Goal: Task Accomplishment & Management: Manage account settings

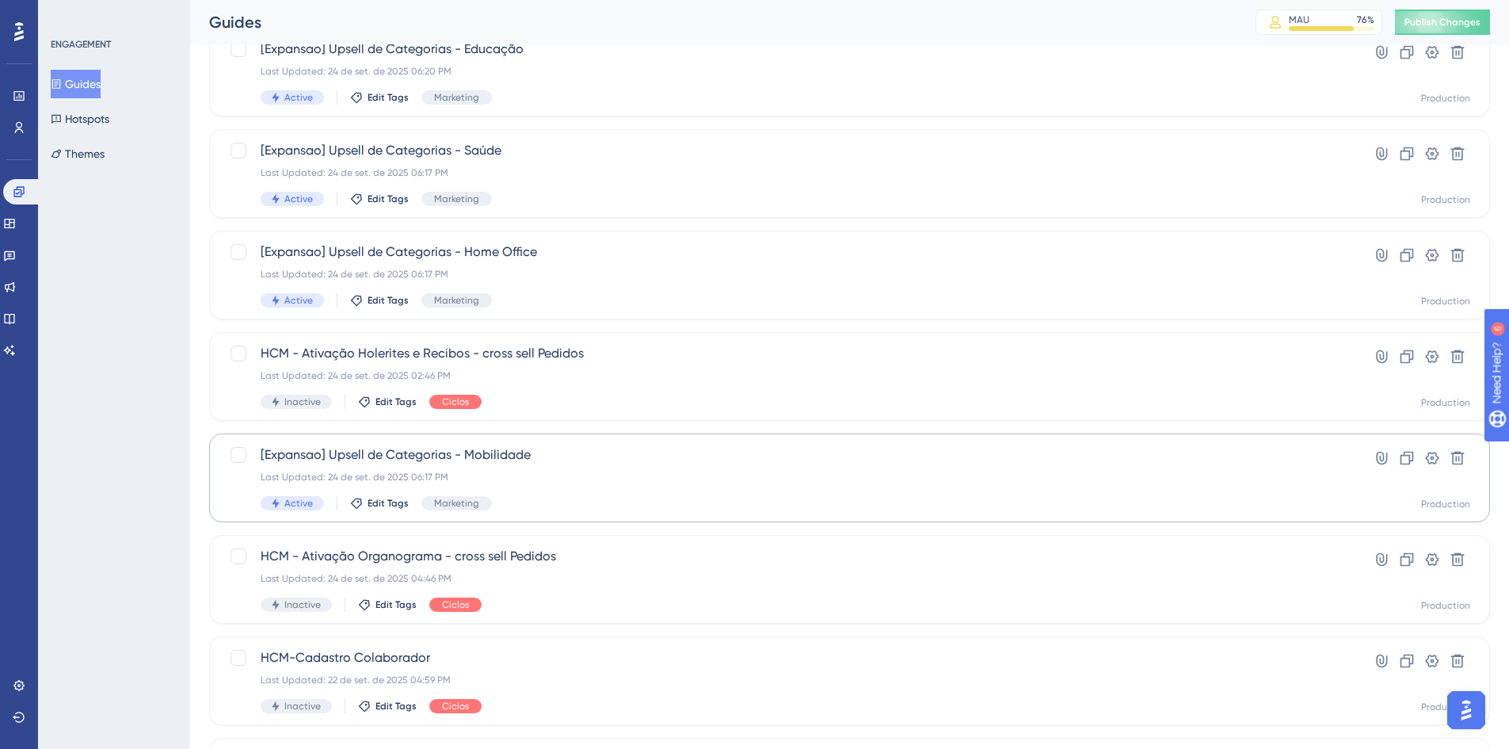
scroll to position [238, 0]
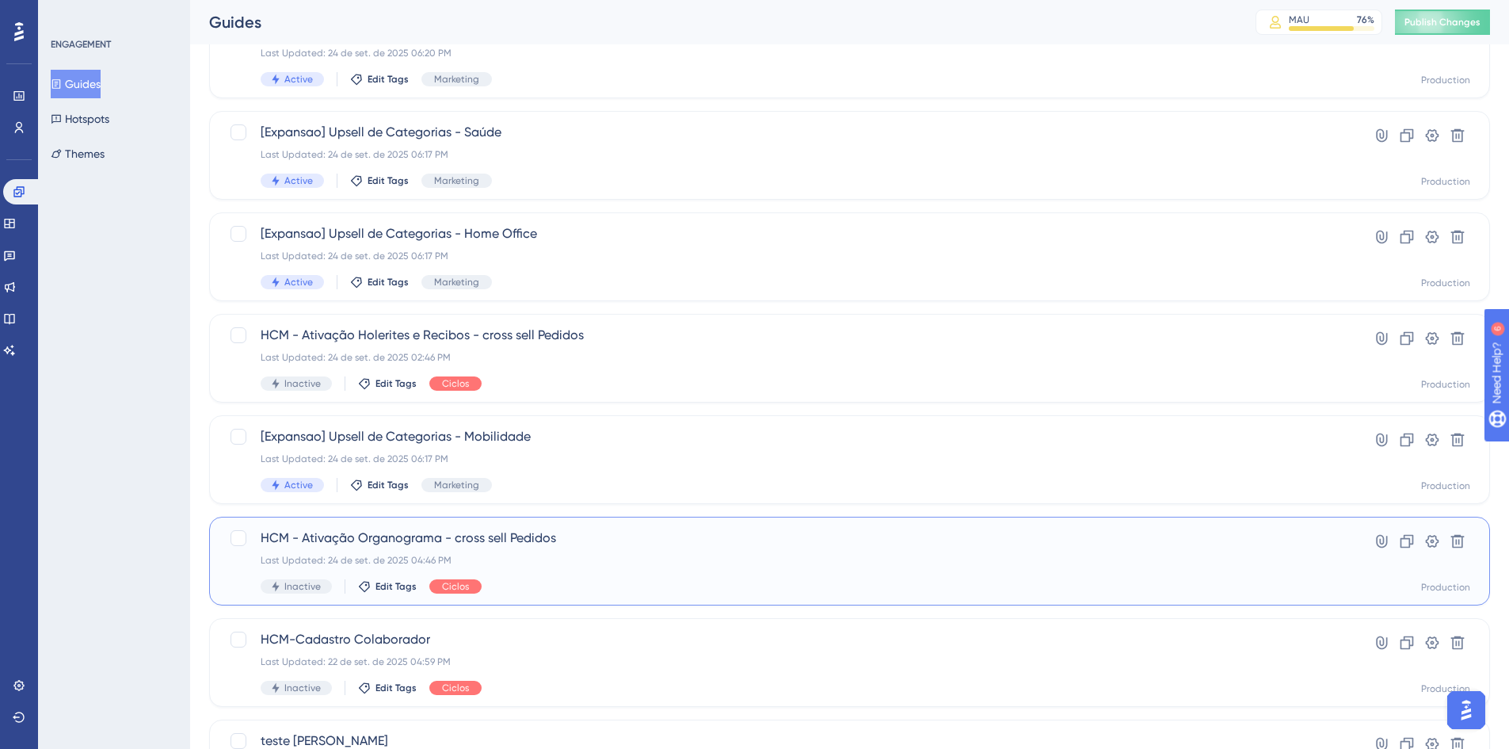
click at [413, 536] on span "HCM - Ativação Organograma - cross sell Pedidos" at bounding box center [786, 537] width 1051 height 19
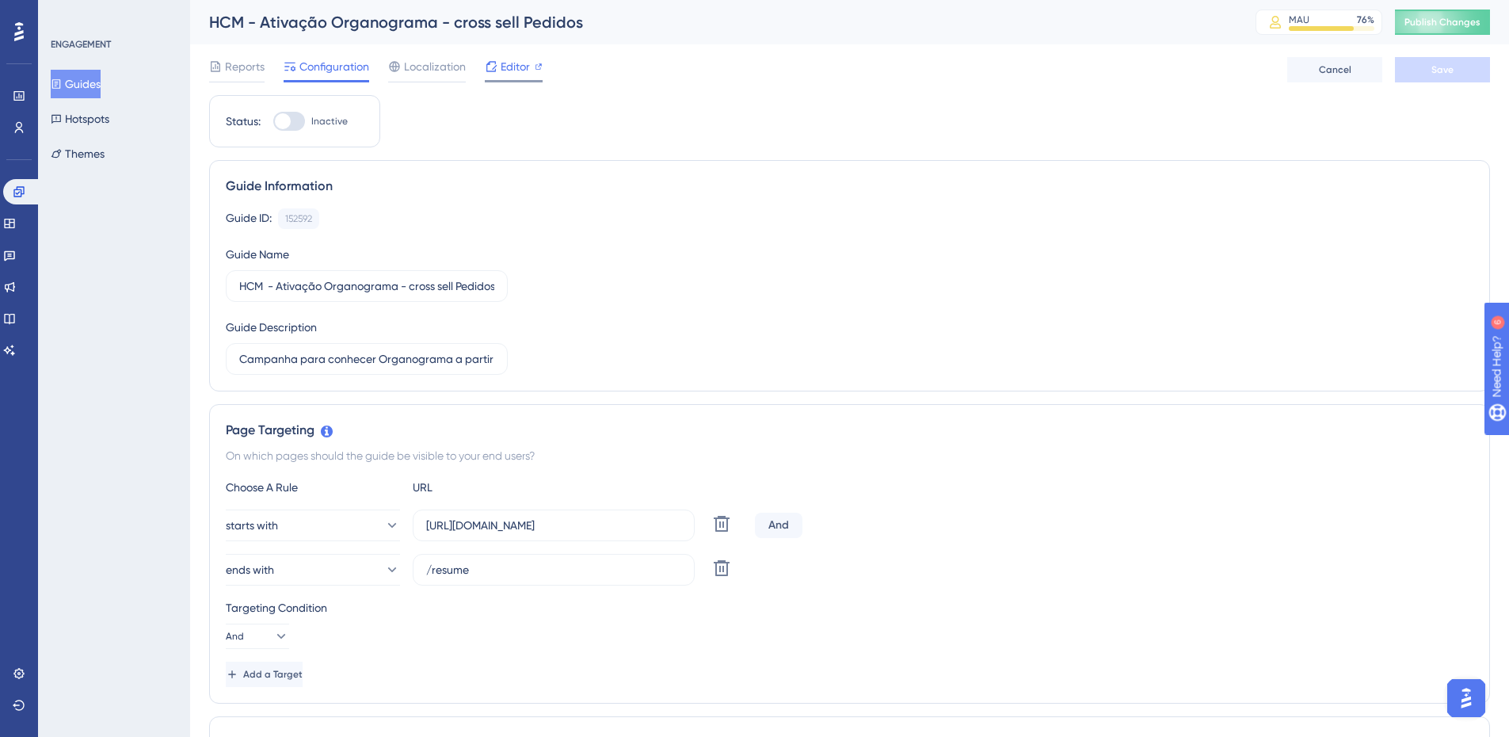
click at [532, 61] on div "Editor" at bounding box center [514, 66] width 58 height 19
click at [1450, 29] on button "Publish Changes" at bounding box center [1442, 22] width 95 height 25
click at [495, 32] on icon at bounding box center [491, 29] width 16 height 16
click at [21, 125] on icon at bounding box center [19, 127] width 13 height 13
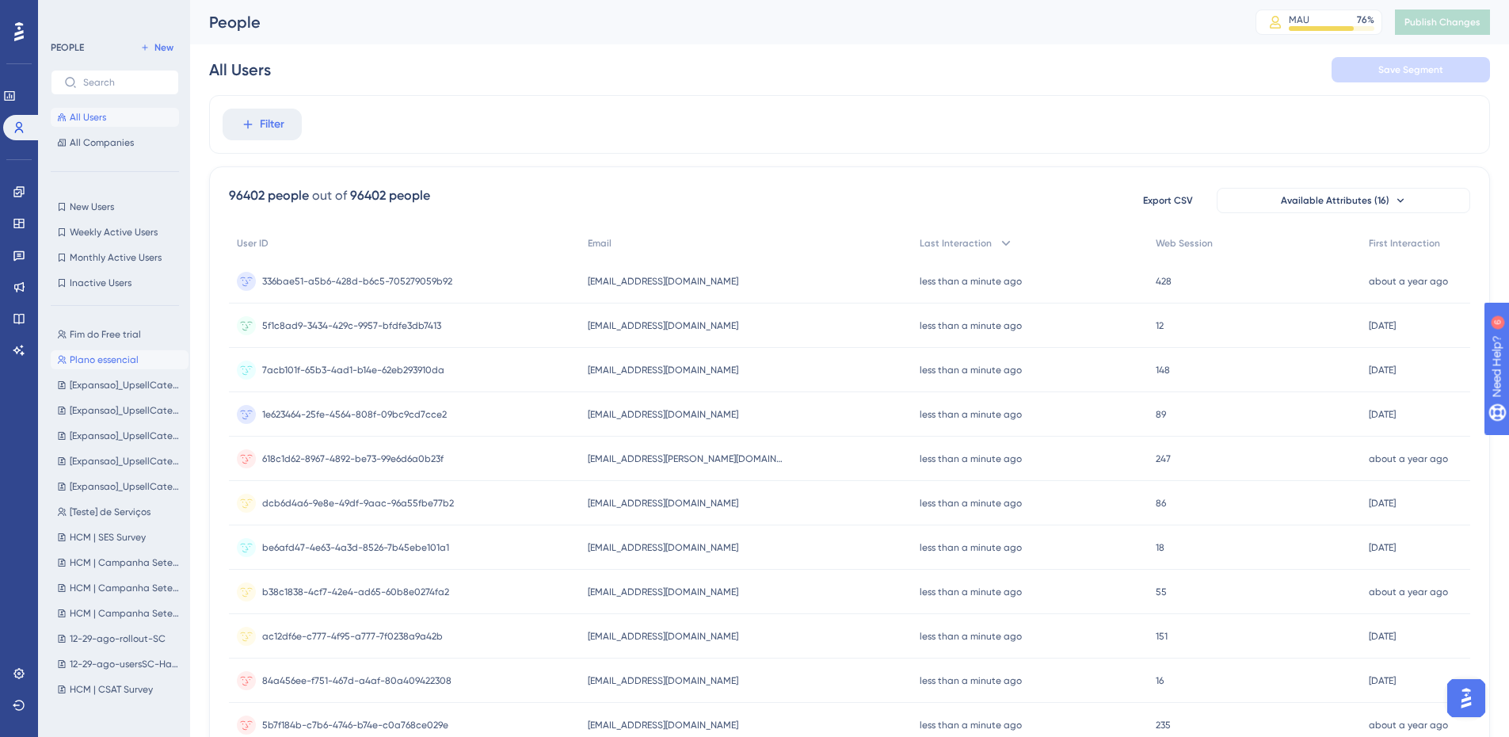
click at [105, 361] on span "Plano essencial" at bounding box center [104, 359] width 69 height 13
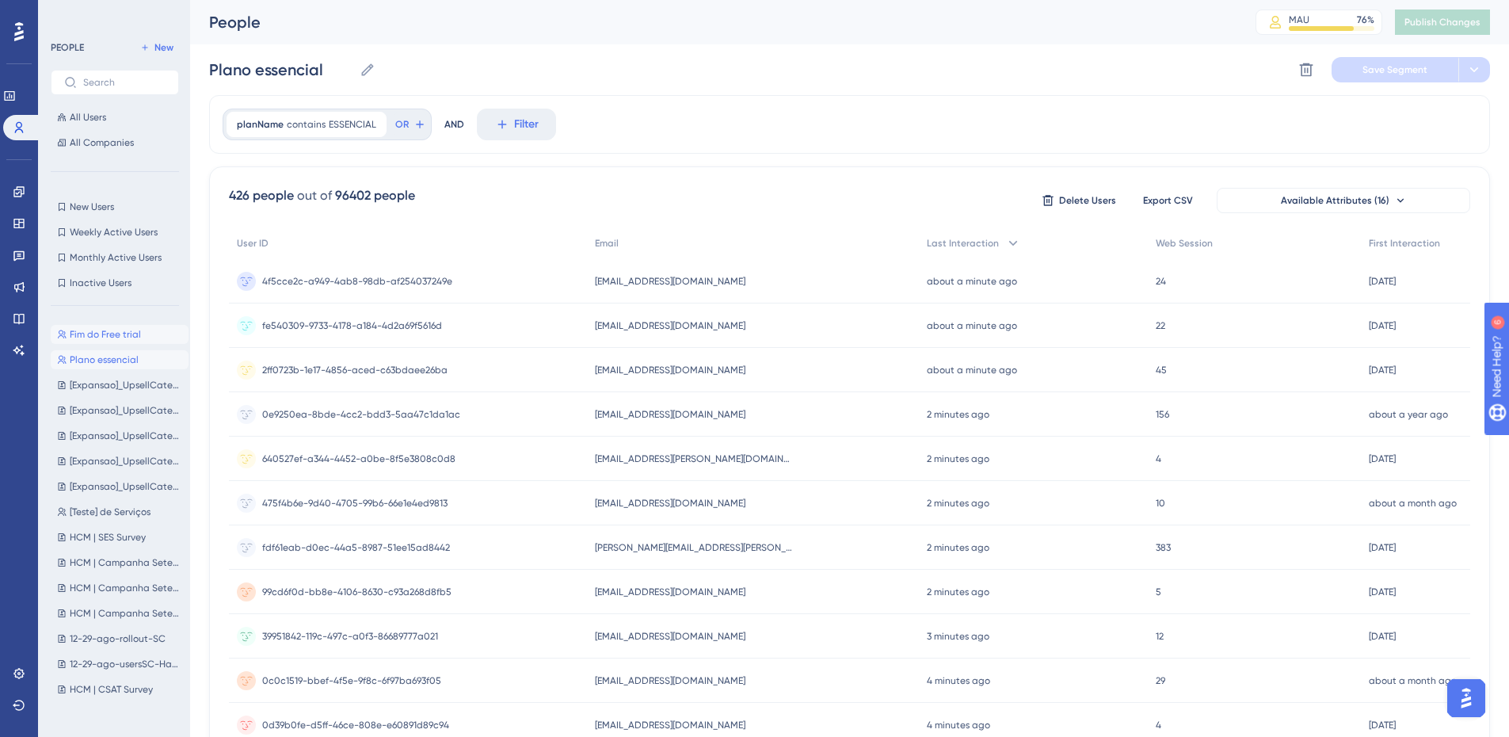
click at [121, 331] on span "Fim do Free trial" at bounding box center [105, 334] width 71 height 13
type input "Fim do Free trial"
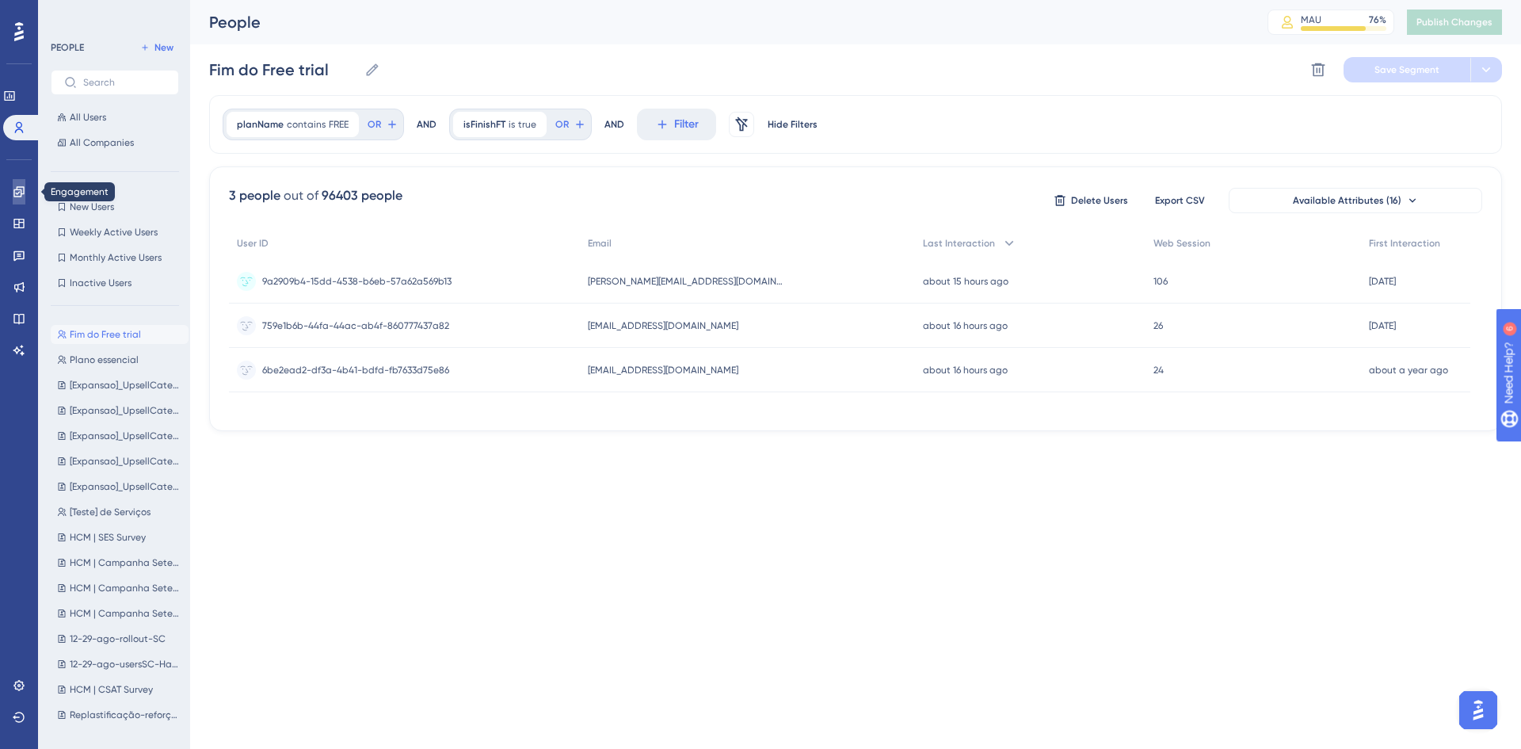
click at [17, 189] on icon at bounding box center [18, 191] width 10 height 10
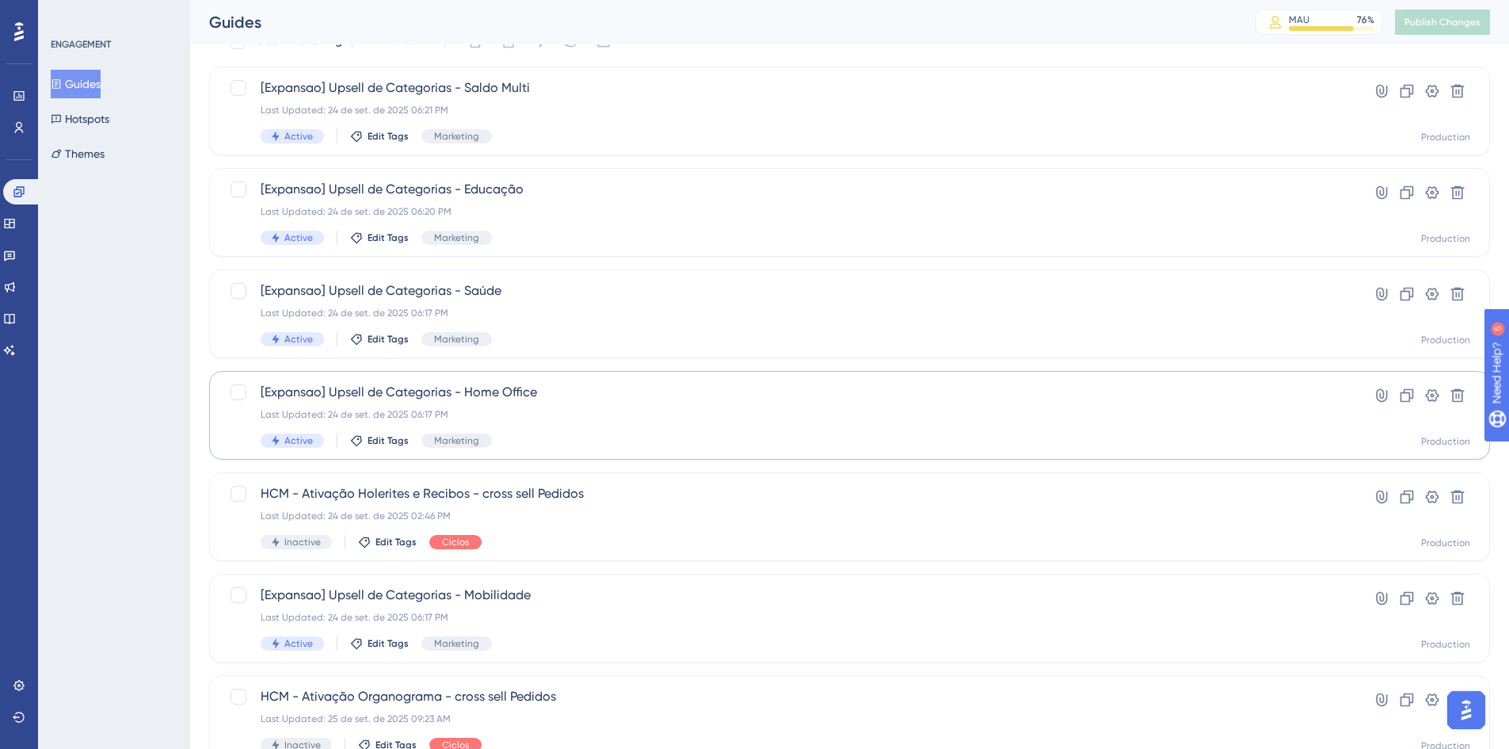
scroll to position [238, 0]
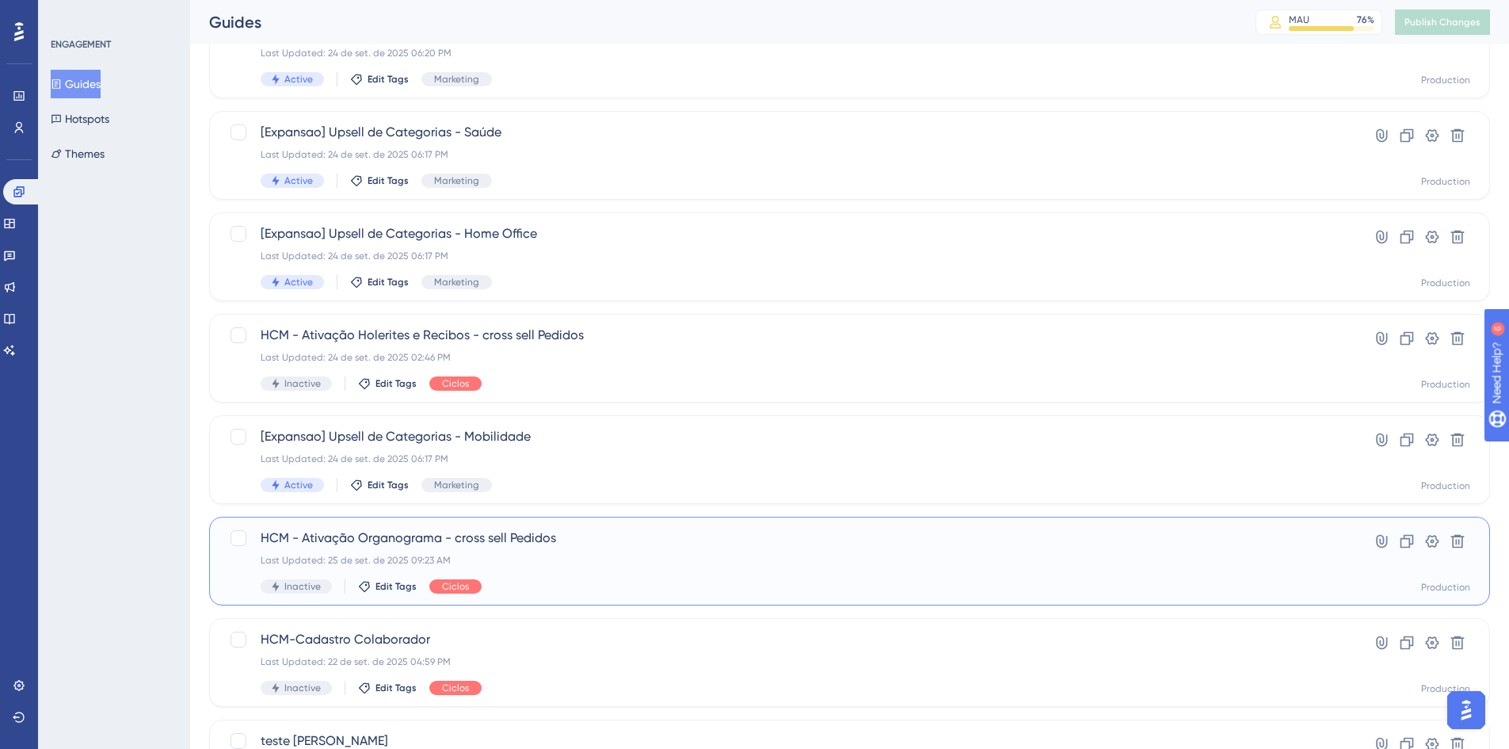
click at [525, 539] on span "HCM - Ativação Organograma - cross sell Pedidos" at bounding box center [786, 537] width 1051 height 19
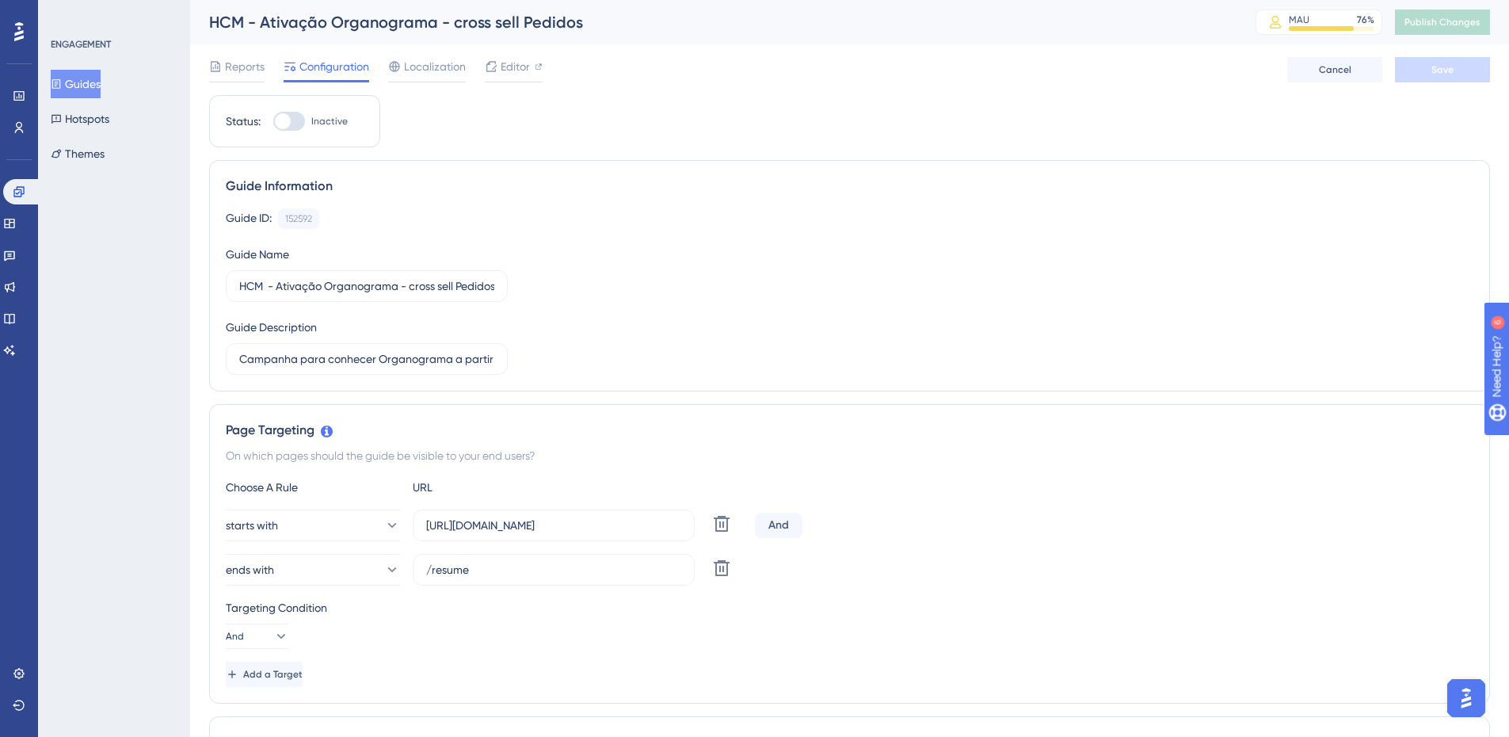
click at [293, 116] on div at bounding box center [289, 121] width 32 height 19
click at [273, 121] on input "Inactive" at bounding box center [273, 121] width 1 height 1
checkbox input "true"
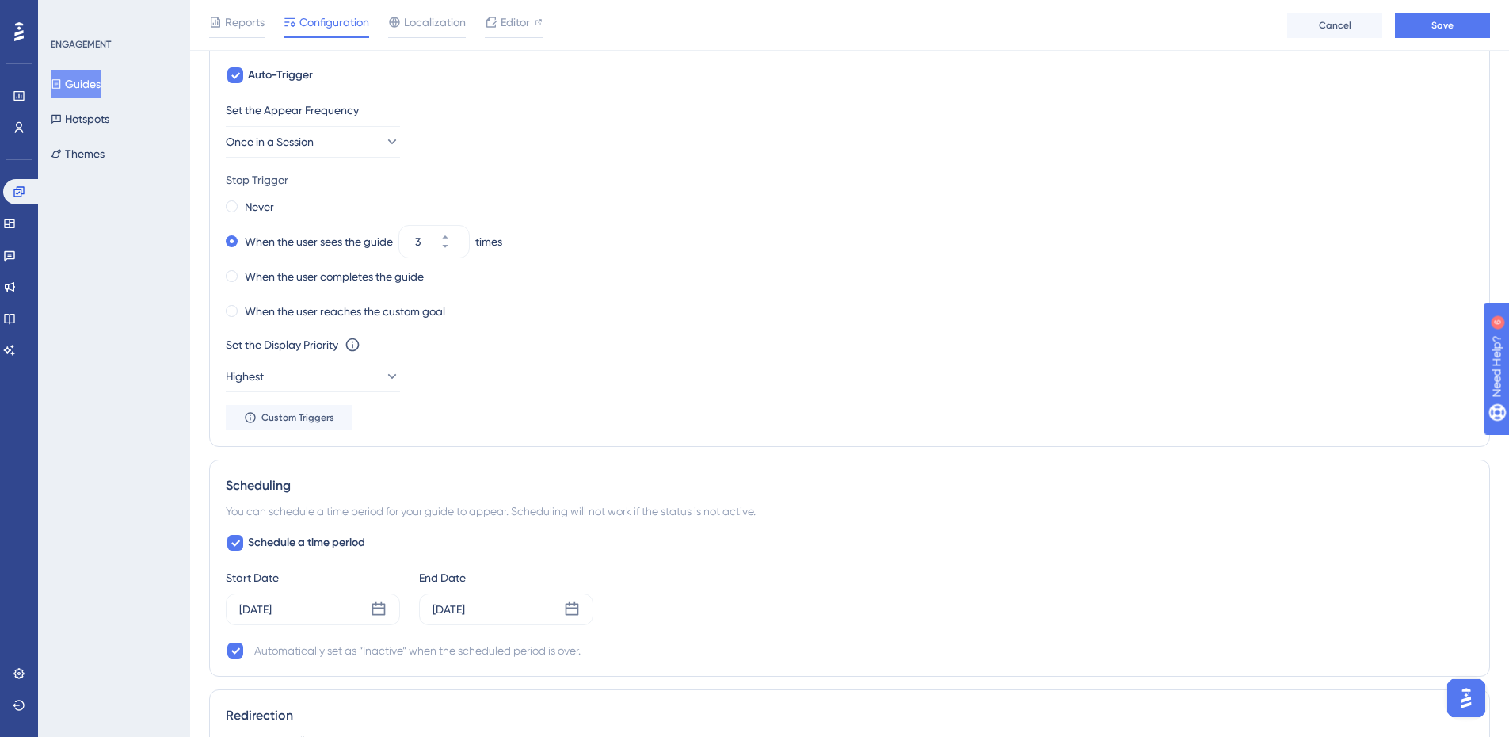
scroll to position [1309, 0]
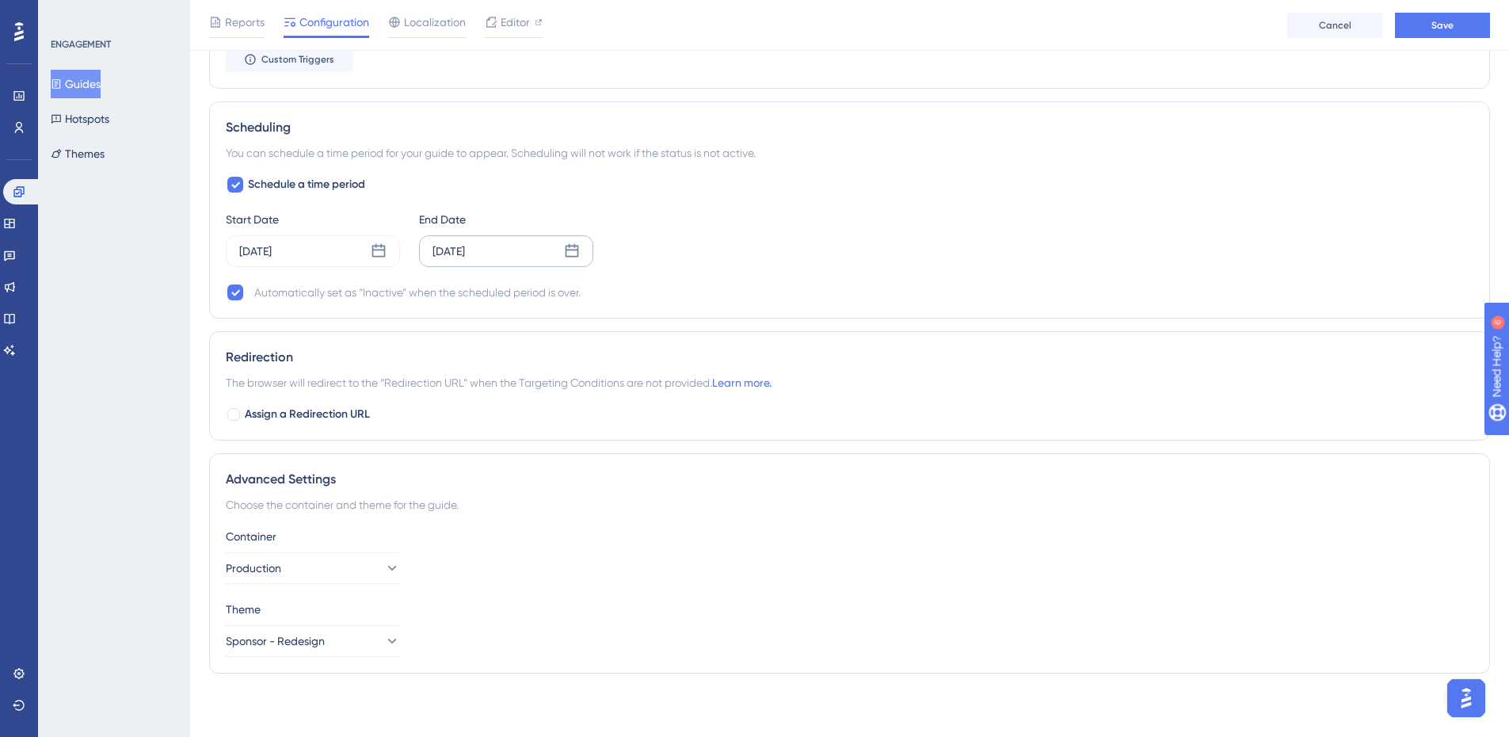
click at [513, 254] on div "[DATE]" at bounding box center [506, 251] width 174 height 32
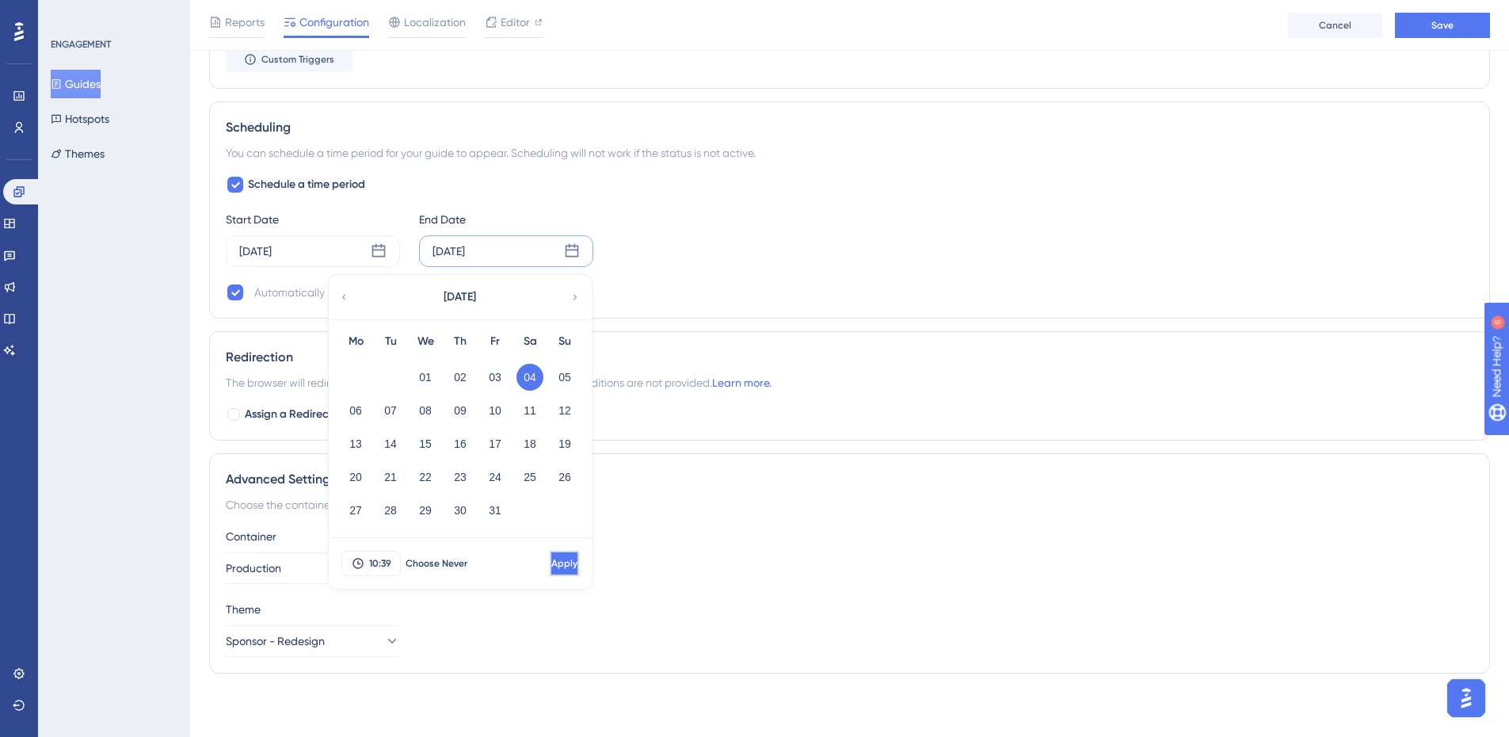
click at [570, 565] on button "Apply" at bounding box center [564, 563] width 29 height 25
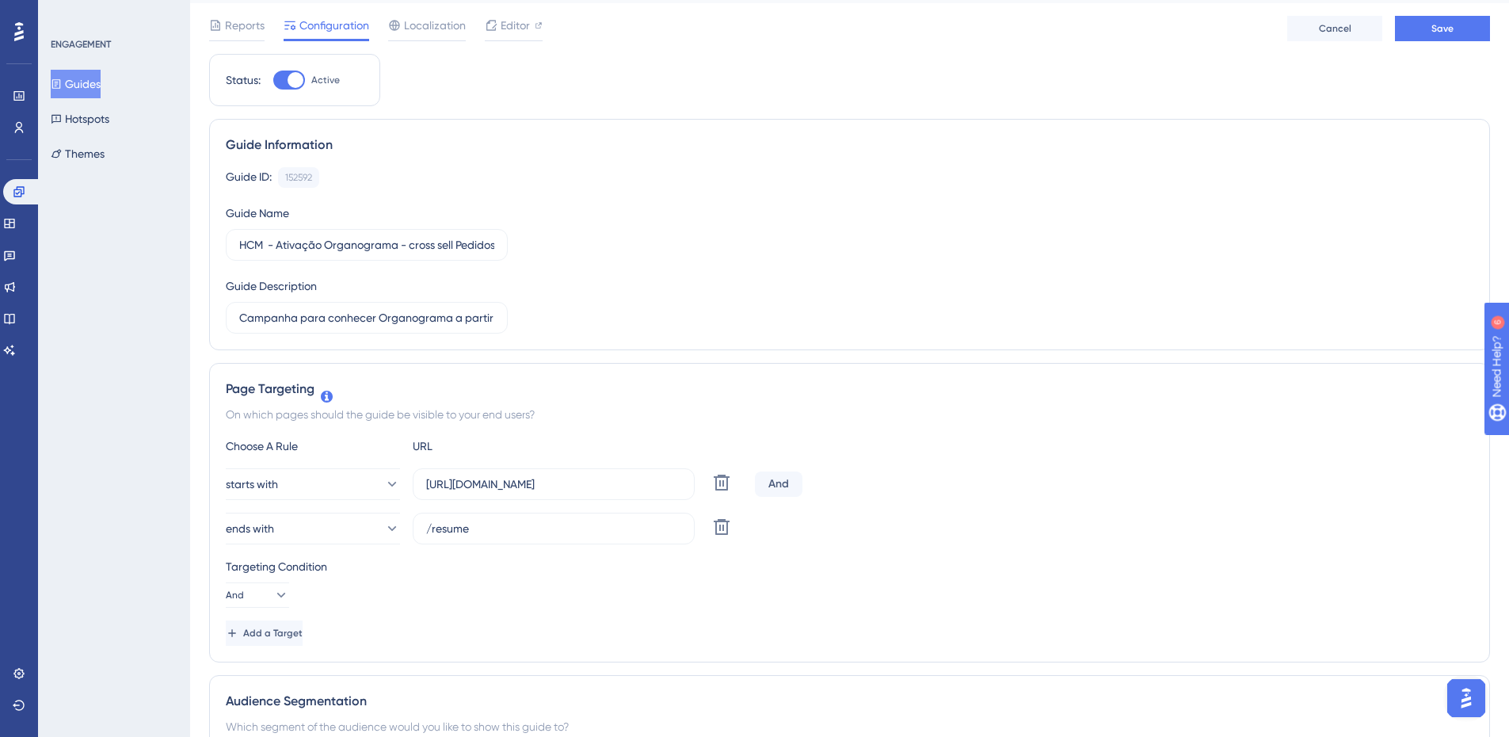
scroll to position [0, 0]
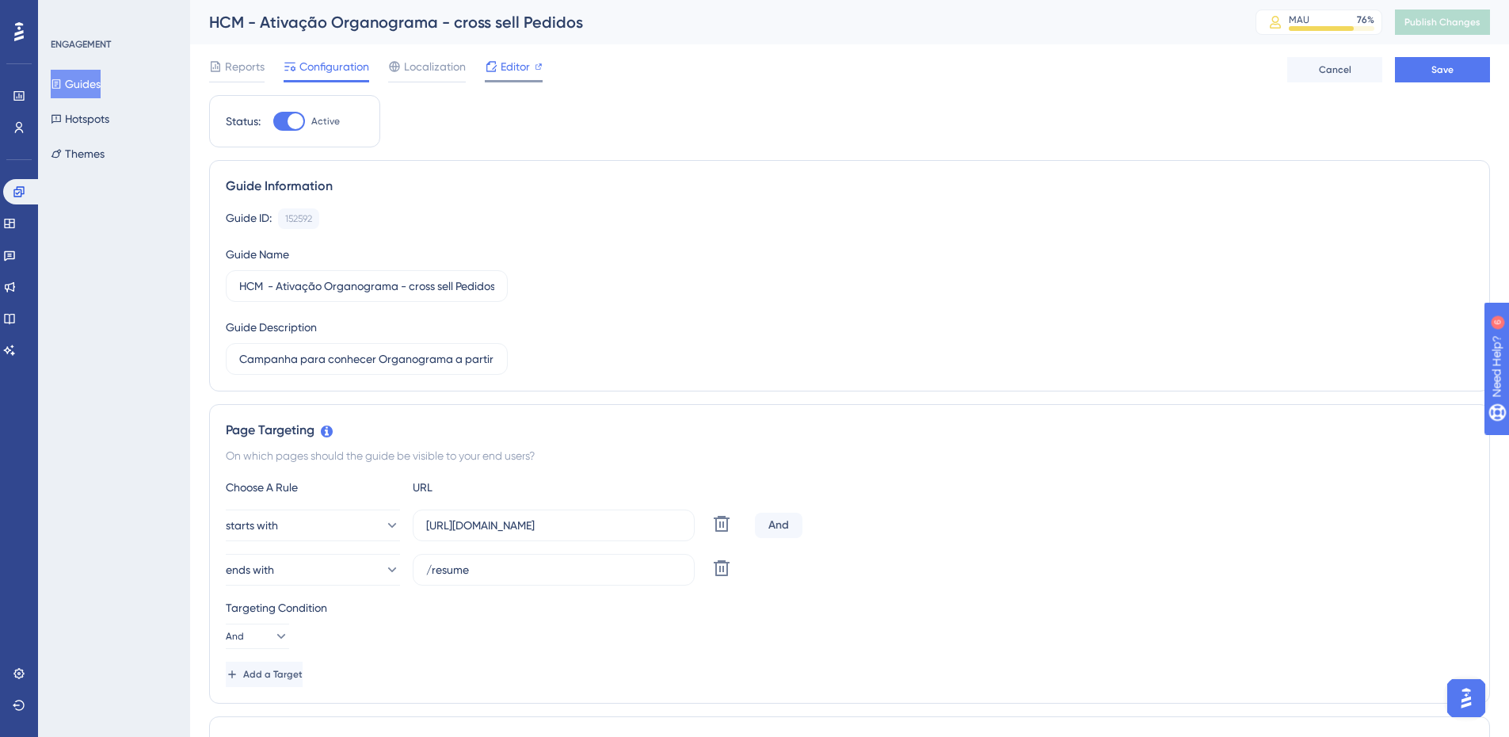
click at [513, 61] on span "Editor" at bounding box center [515, 66] width 29 height 19
click at [1435, 67] on span "Save" at bounding box center [1443, 69] width 22 height 13
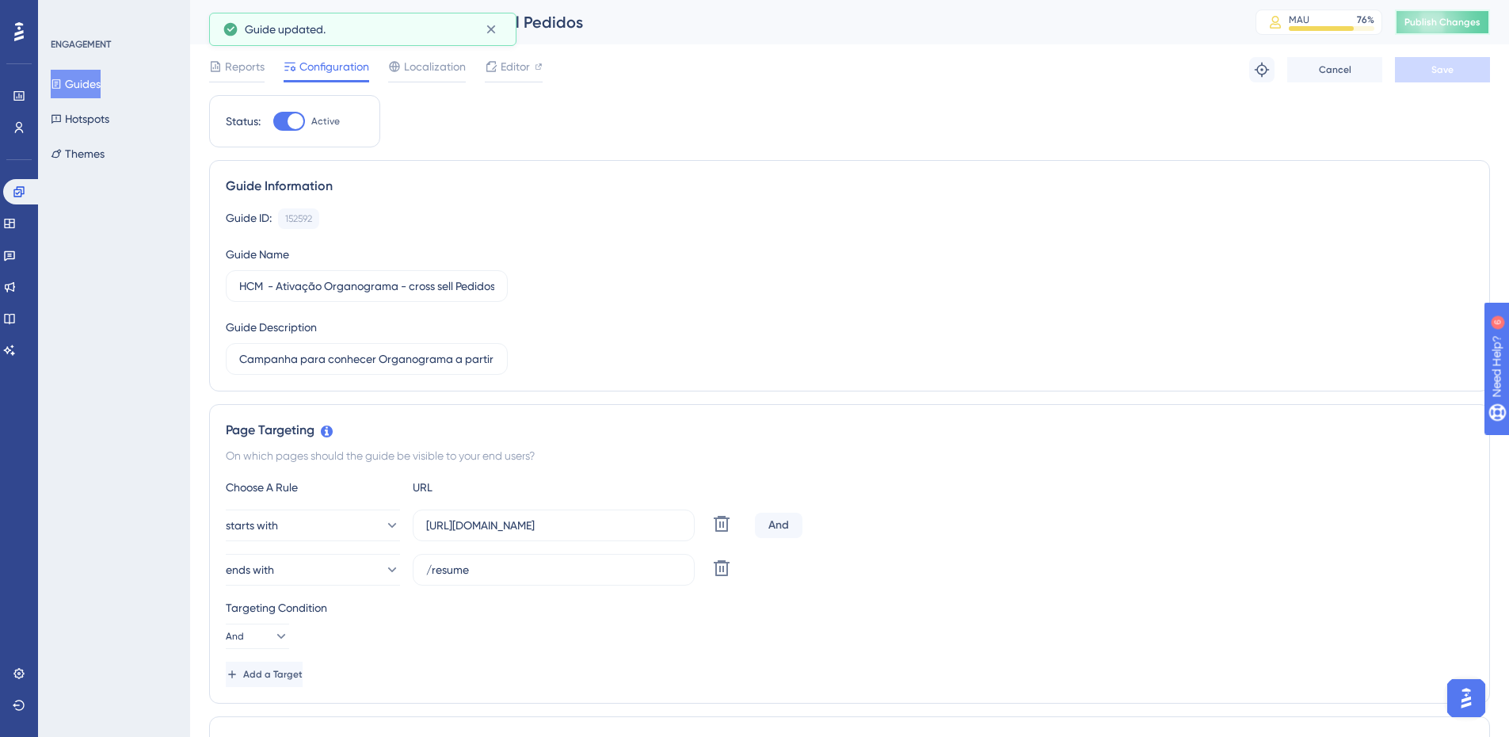
click at [1440, 17] on span "Publish Changes" at bounding box center [1443, 22] width 76 height 13
click at [245, 60] on span "Reports" at bounding box center [245, 66] width 40 height 19
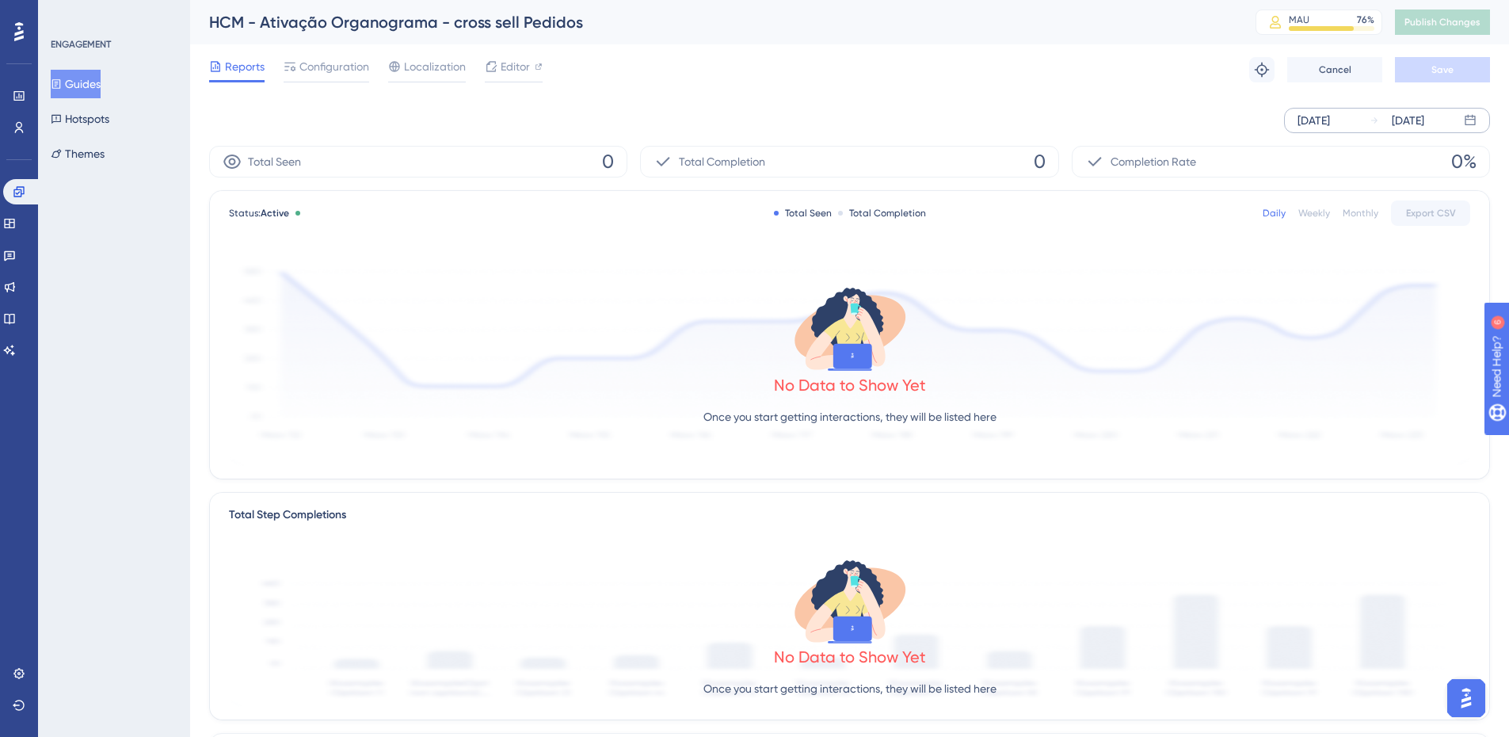
click at [1473, 116] on icon at bounding box center [1470, 120] width 10 height 10
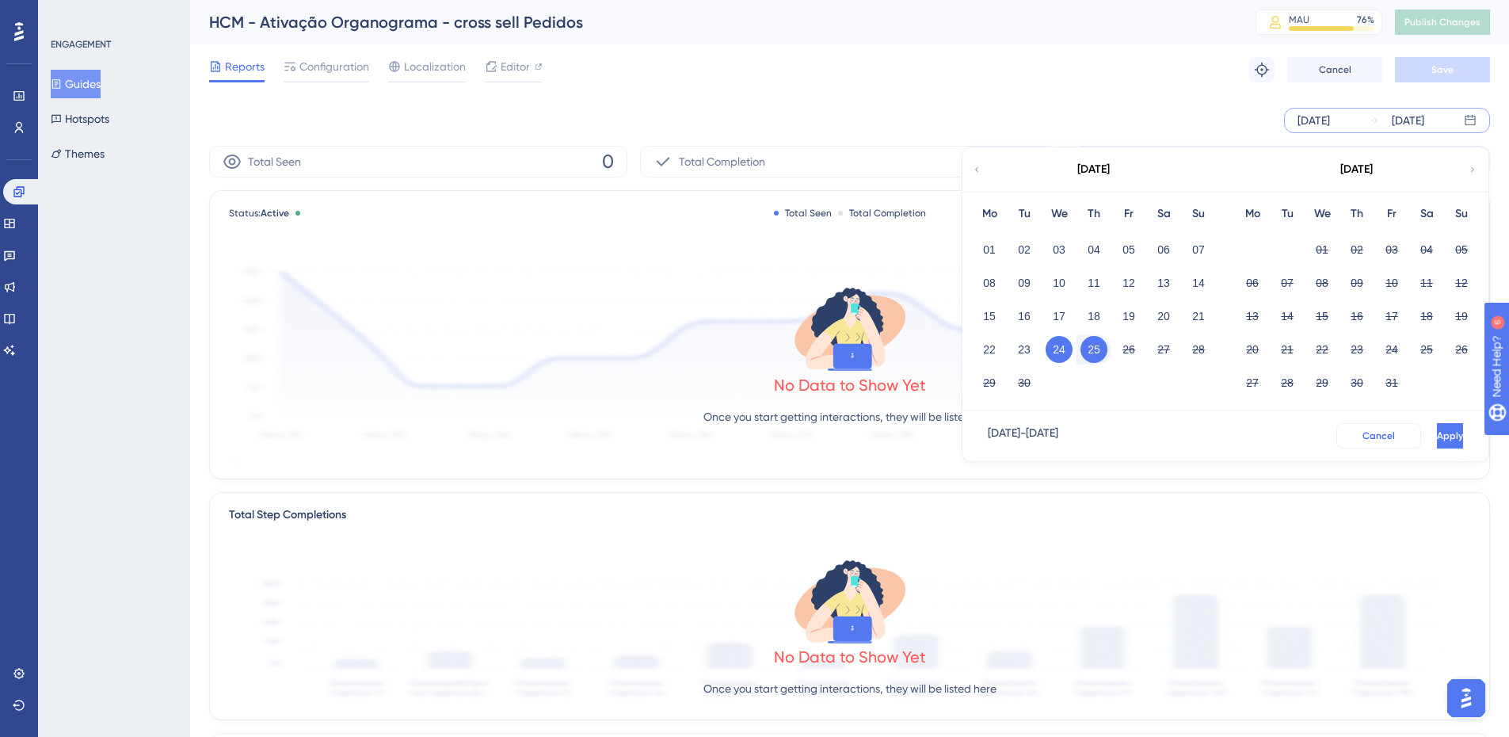
click at [1363, 432] on span "Cancel" at bounding box center [1379, 435] width 32 height 13
